Goal: Entertainment & Leisure: Consume media (video, audio)

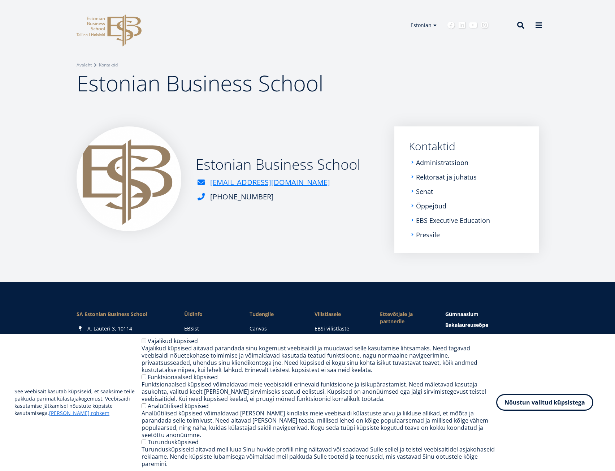
click at [97, 31] on icon "EBS Logo Created with Sketch." at bounding box center [109, 30] width 65 height 32
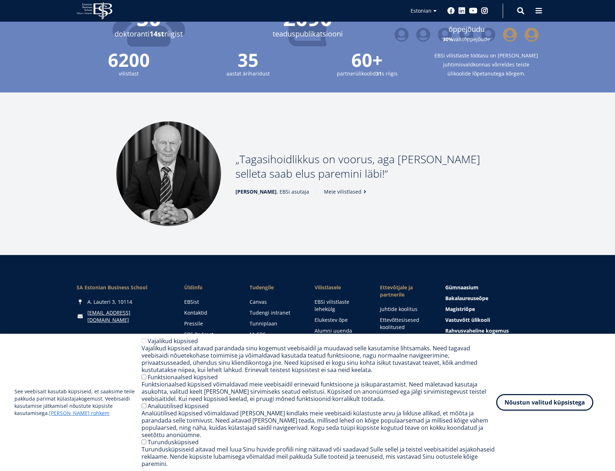
scroll to position [854, 0]
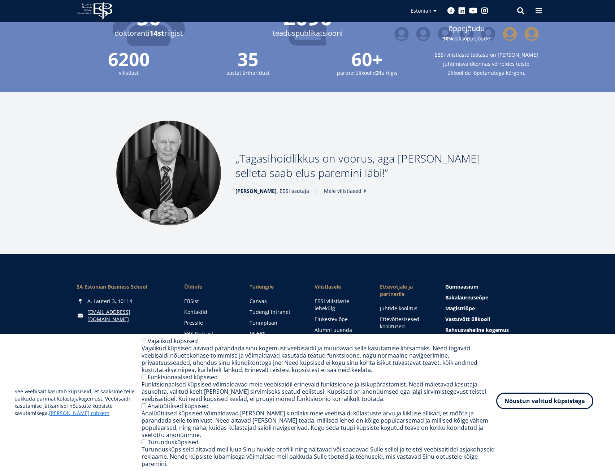
click at [531, 409] on button "Nõustun valitud küpsistega" at bounding box center [544, 400] width 97 height 17
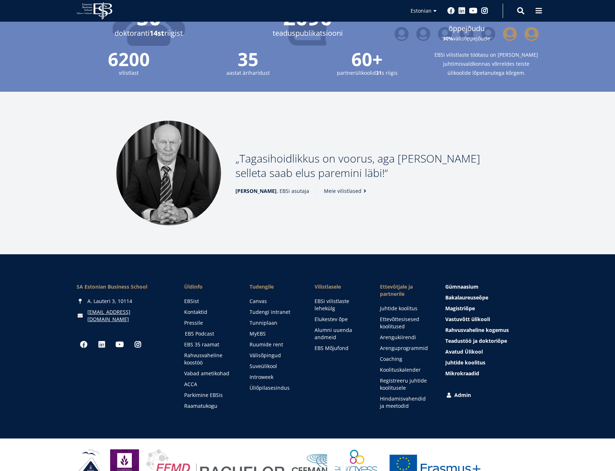
click at [205, 330] on link "EBS Podcast" at bounding box center [210, 333] width 51 height 7
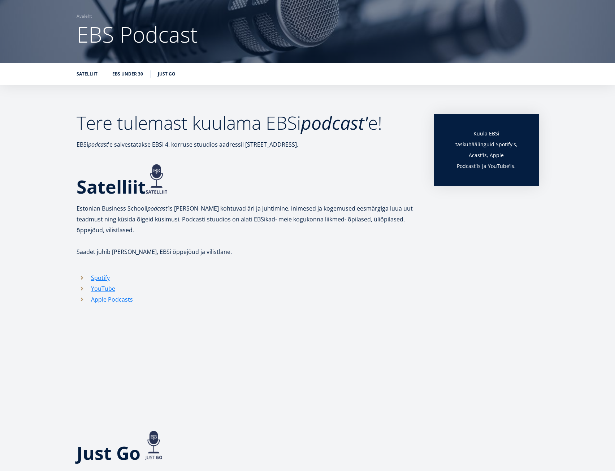
scroll to position [10, 0]
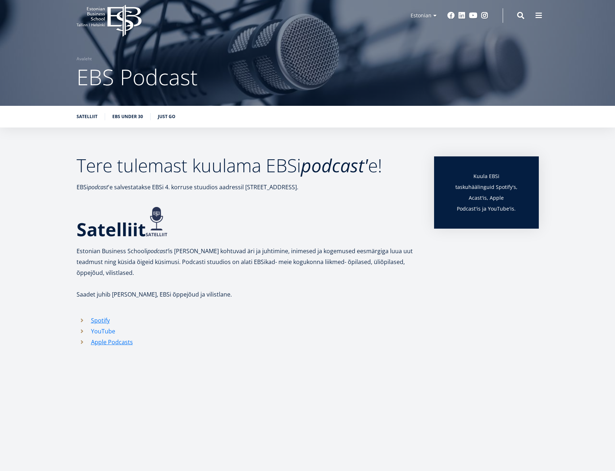
click at [105, 330] on link "YouTube" at bounding box center [103, 331] width 24 height 11
